Goal: Transaction & Acquisition: Purchase product/service

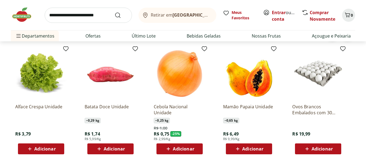
scroll to position [628, 0]
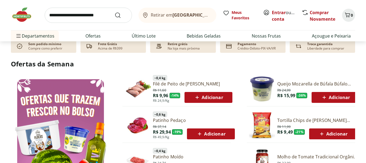
click at [98, 16] on input "search" at bounding box center [88, 15] width 87 height 15
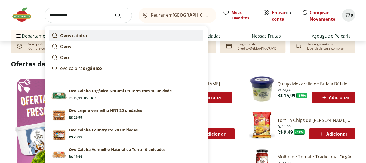
click at [79, 34] on strong "Ovos caipira" at bounding box center [73, 36] width 27 height 6
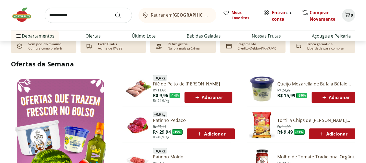
type input "**********"
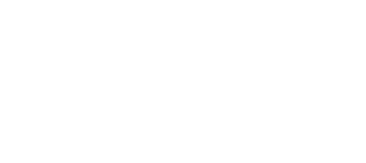
select select "**********"
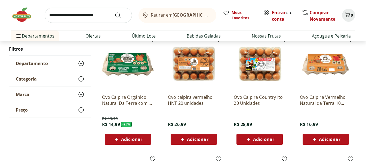
scroll to position [72, 0]
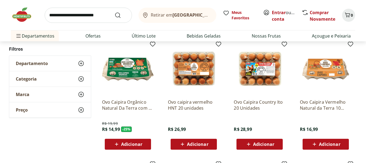
click at [133, 144] on span "Adicionar" at bounding box center [131, 144] width 21 height 4
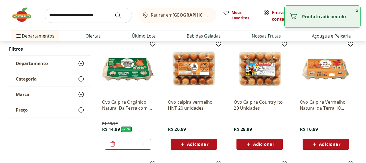
click at [145, 144] on icon at bounding box center [142, 144] width 7 height 7
type input "*"
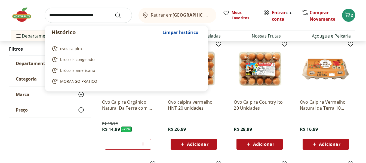
click at [81, 14] on input "search" at bounding box center [88, 15] width 87 height 15
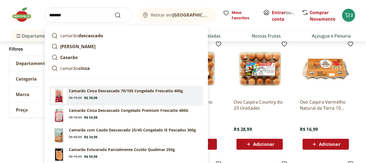
click at [106, 91] on p "Camarão Cinza Descascado 70/105 Congelado Frescatto 400g" at bounding box center [126, 90] width 114 height 5
type input "**********"
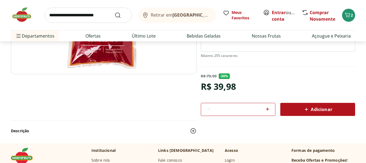
scroll to position [128, 0]
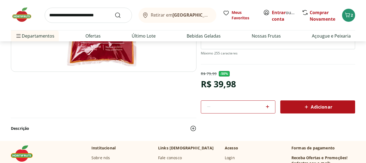
click at [318, 109] on span "Adicionar" at bounding box center [317, 107] width 29 height 7
click at [268, 105] on icon at bounding box center [267, 106] width 7 height 7
type input "*"
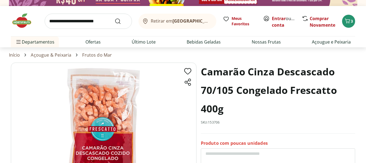
scroll to position [0, 0]
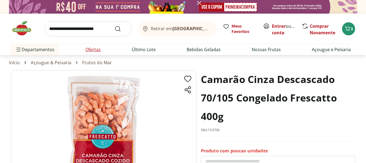
click at [92, 48] on link "Ofertas" at bounding box center [92, 49] width 15 height 7
select select "**********"
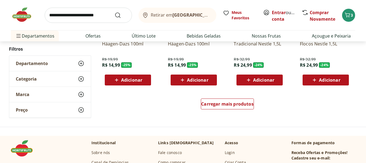
scroll to position [358, 0]
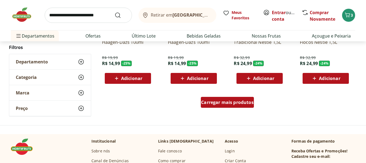
click at [229, 101] on span "Carregar mais produtos" at bounding box center [227, 102] width 52 height 4
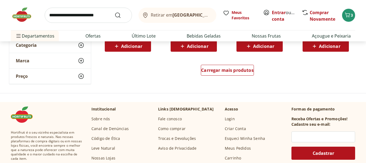
scroll to position [749, 0]
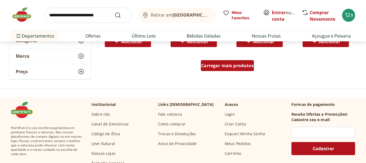
click at [234, 63] on span "Carregar mais produtos" at bounding box center [227, 65] width 52 height 4
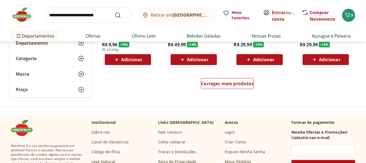
scroll to position [1091, 0]
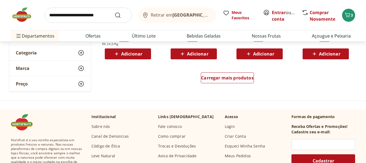
click at [226, 72] on div "Carregar mais produtos" at bounding box center [227, 79] width 264 height 26
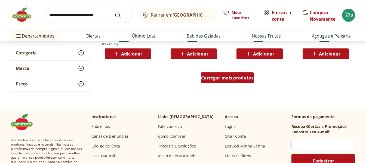
click at [223, 74] on div "Carregar mais produtos" at bounding box center [227, 77] width 53 height 11
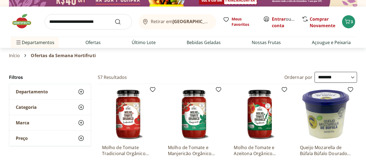
scroll to position [0, 0]
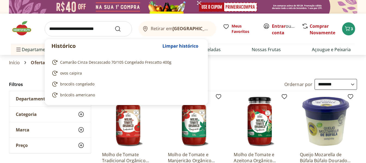
click at [104, 31] on input "search" at bounding box center [88, 28] width 87 height 15
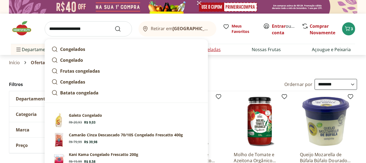
type input "**********"
click at [114, 26] on button "Submit Search" at bounding box center [120, 29] width 13 height 7
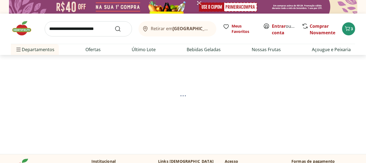
select select "**********"
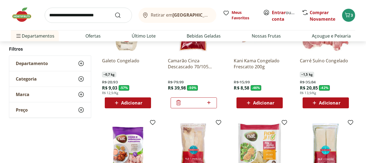
scroll to position [131, 0]
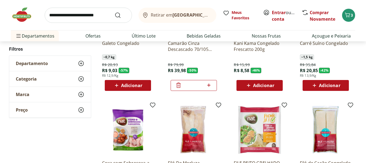
click at [208, 85] on icon at bounding box center [208, 84] width 3 height 3
type input "*"
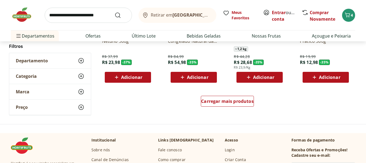
scroll to position [355, 0]
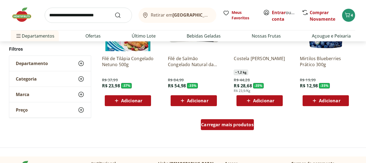
click at [226, 121] on div "Carregar mais produtos" at bounding box center [227, 124] width 53 height 11
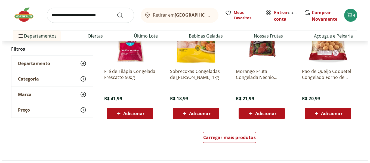
scroll to position [764, 0]
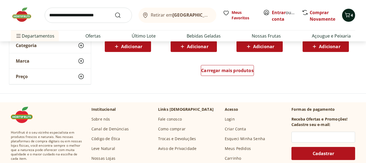
click at [346, 18] on icon "Carrinho" at bounding box center [347, 15] width 7 height 7
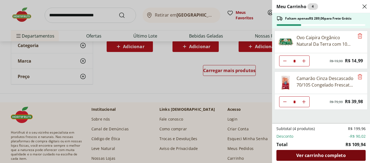
click at [323, 155] on span "Ver carrinho completo" at bounding box center [320, 155] width 49 height 4
